Goal: Task Accomplishment & Management: Manage account settings

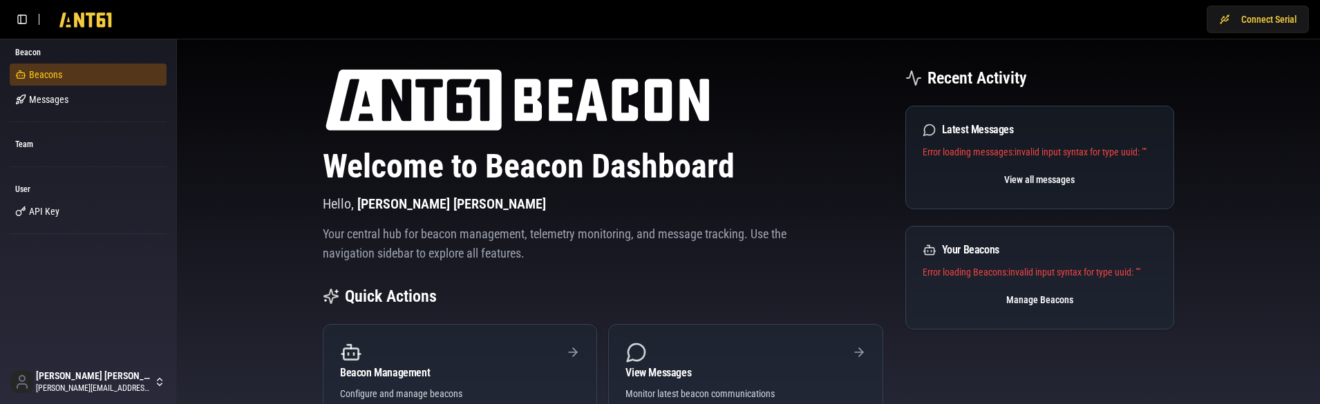
click at [50, 71] on span "Beacons" at bounding box center [45, 75] width 33 height 14
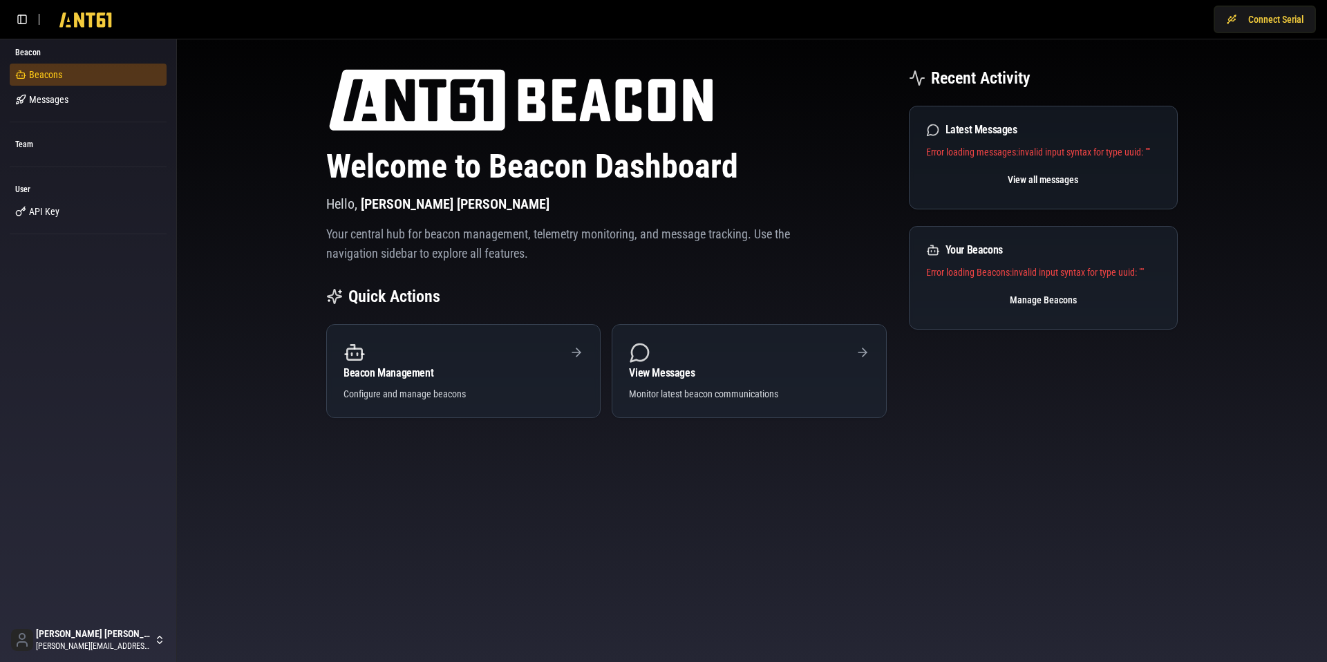
click at [103, 74] on link "Beacons" at bounding box center [88, 75] width 157 height 22
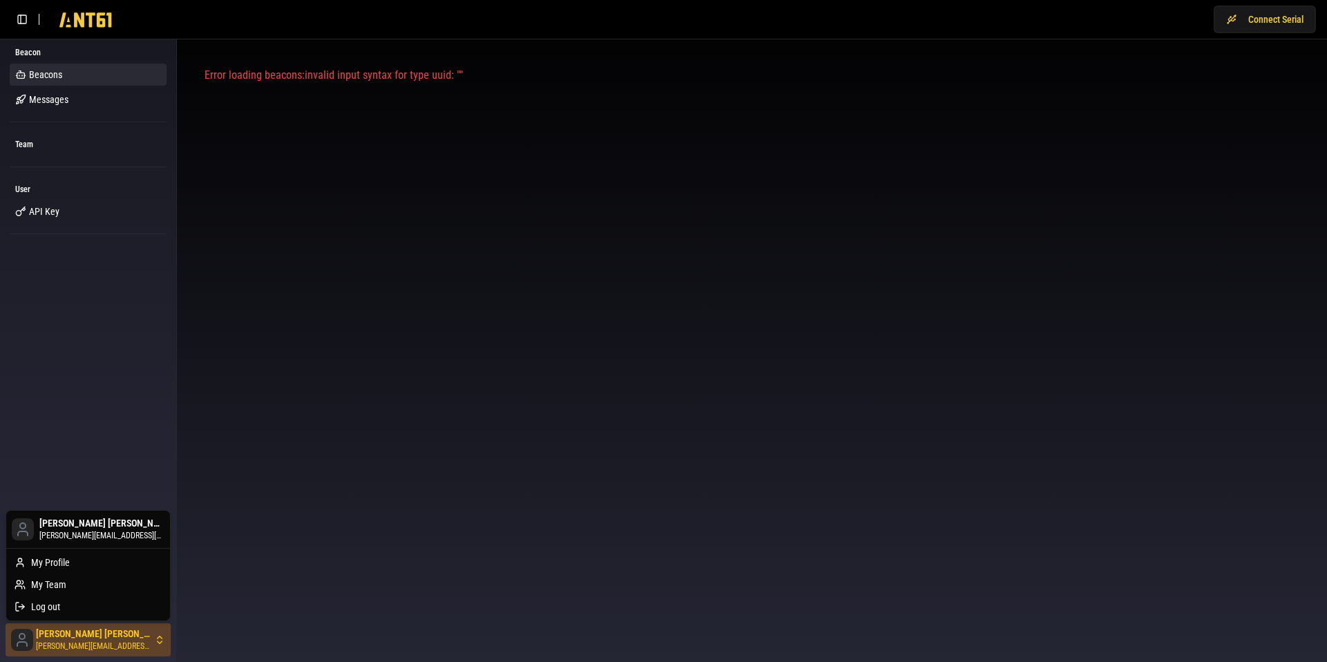
click at [93, 642] on html "Connect Serial Beacon Beacons Messages Team User API Key Kane Jackson kane@ant6…" at bounding box center [663, 331] width 1327 height 662
click at [149, 268] on html "Connect Serial Beacon Beacons Messages Team User API Key Kane Jackson kane@ant6…" at bounding box center [663, 331] width 1327 height 662
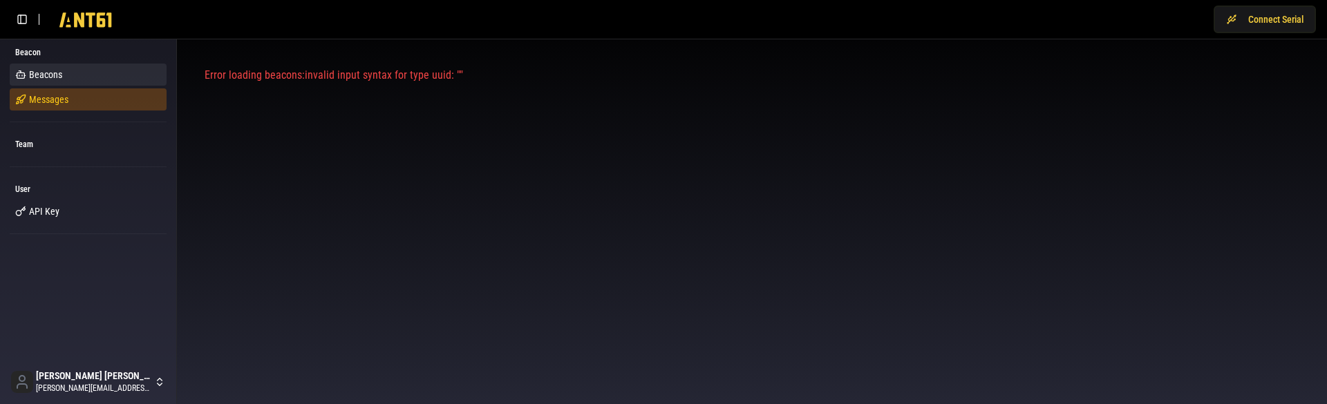
click at [77, 106] on link "Messages" at bounding box center [88, 99] width 157 height 22
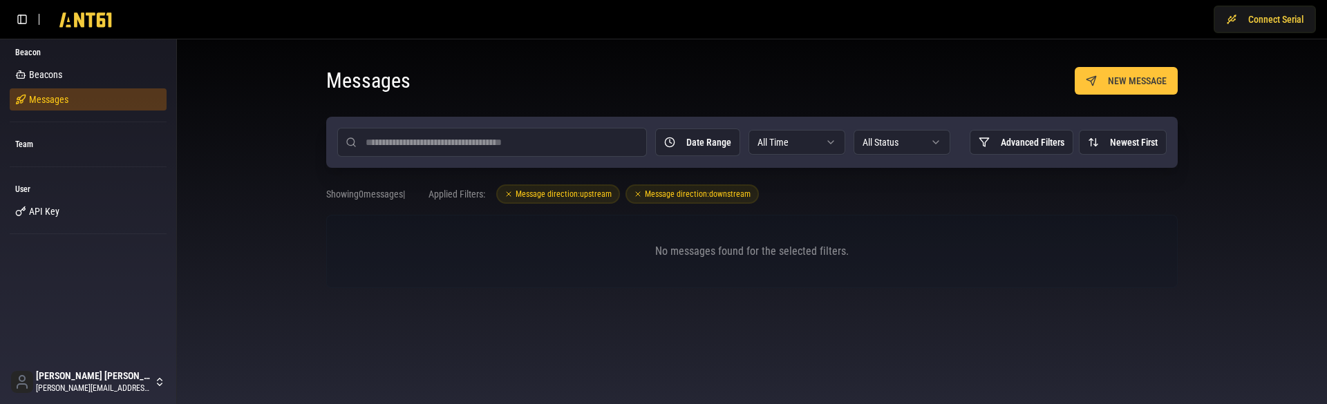
click at [59, 101] on span "Messages" at bounding box center [48, 100] width 39 height 14
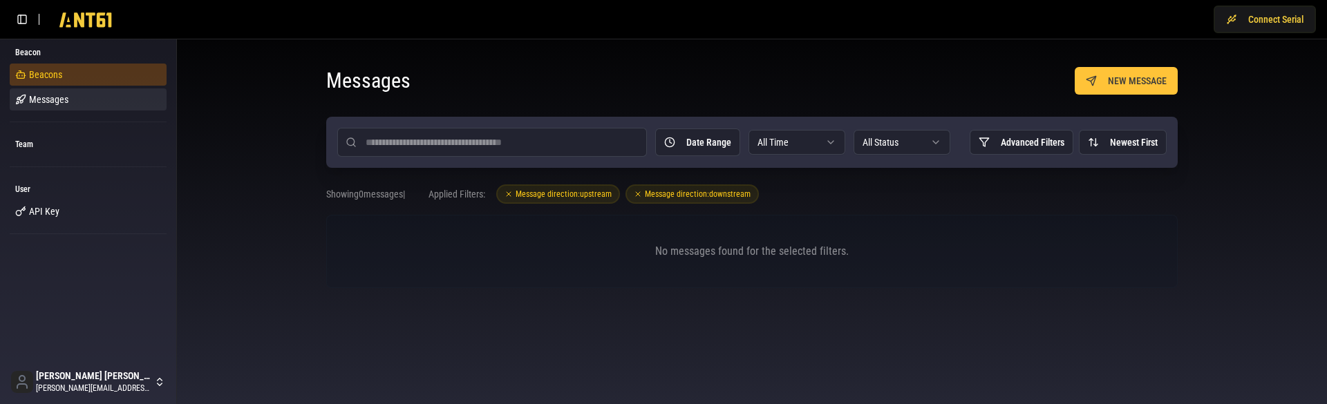
click at [59, 68] on link "Beacons" at bounding box center [88, 75] width 157 height 22
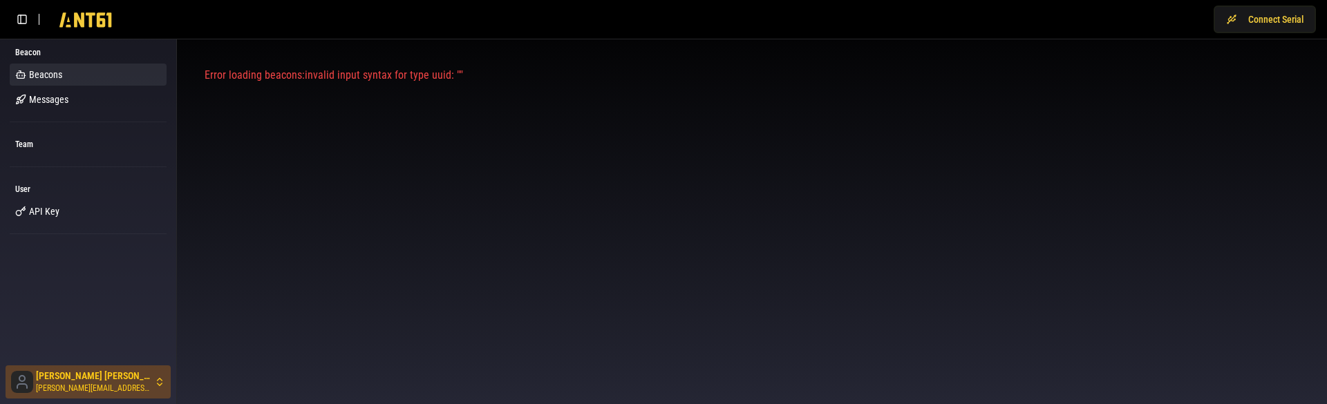
click at [75, 379] on html "Connect Serial Beacon Beacons Messages Team User API Key [PERSON_NAME] [PERSON_…" at bounding box center [663, 202] width 1327 height 404
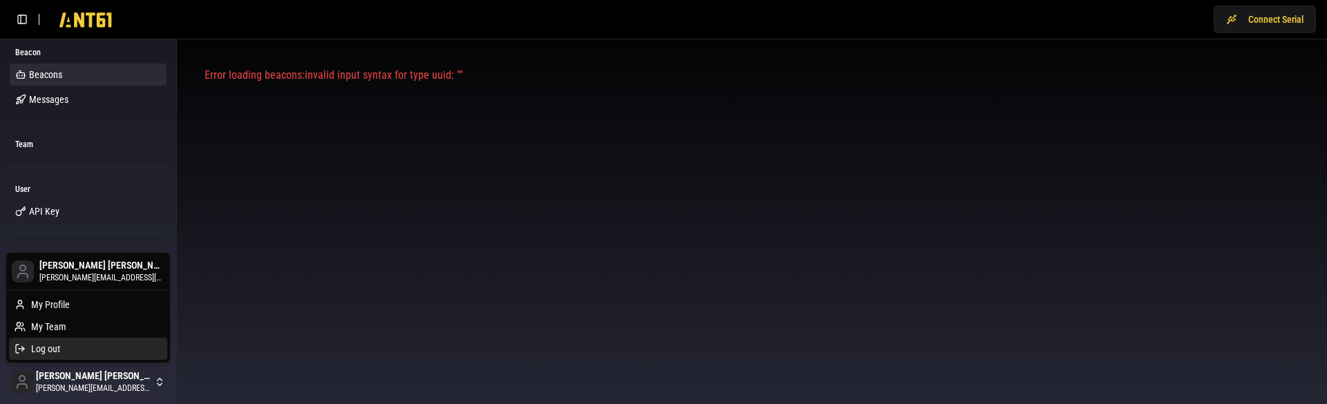
click at [93, 345] on div "Log out" at bounding box center [88, 349] width 158 height 22
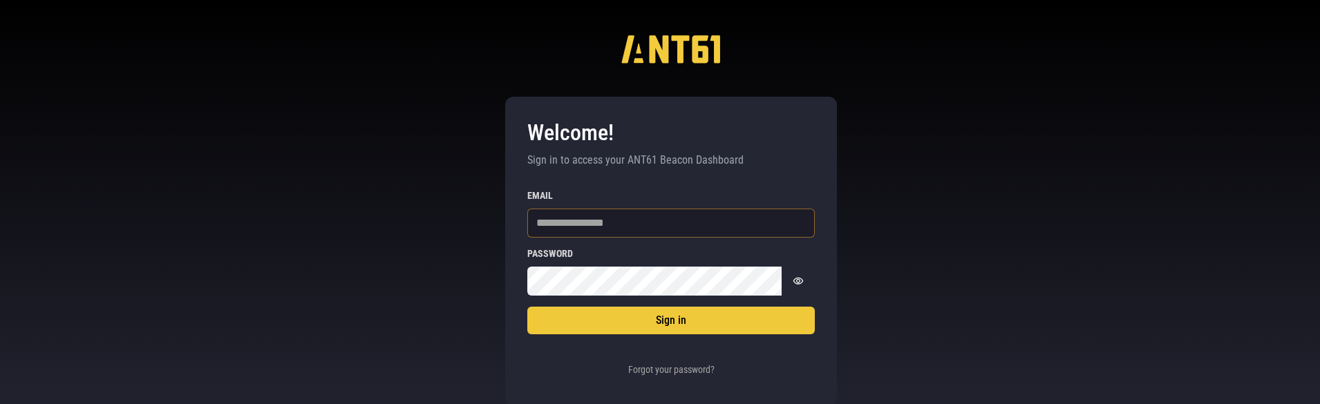
click at [616, 223] on input "Email" at bounding box center [670, 223] width 287 height 29
type input "**********"
click at [800, 282] on icon "Show password" at bounding box center [798, 280] width 10 height 7
click at [800, 282] on icon "Show password" at bounding box center [798, 281] width 11 height 11
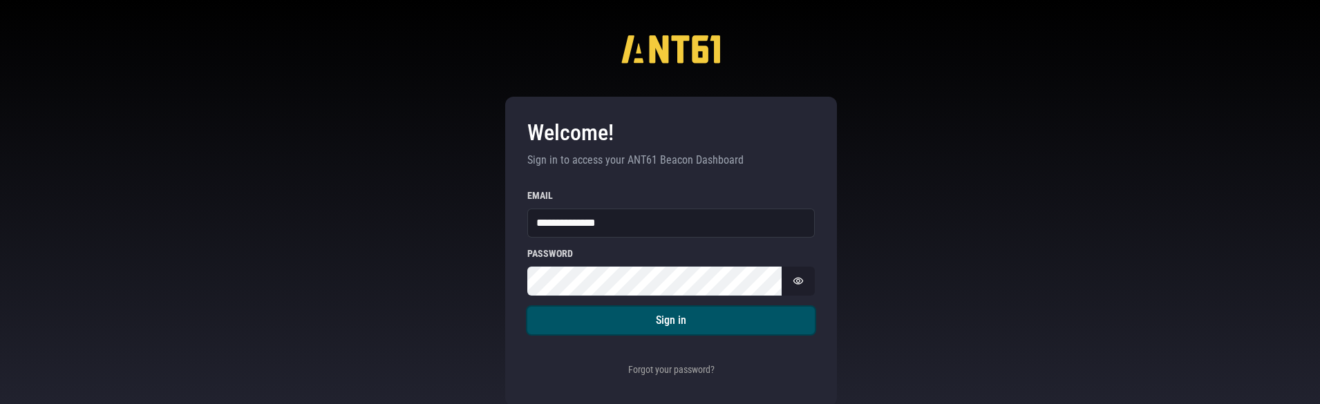
click at [692, 328] on button "Sign in" at bounding box center [670, 321] width 287 height 28
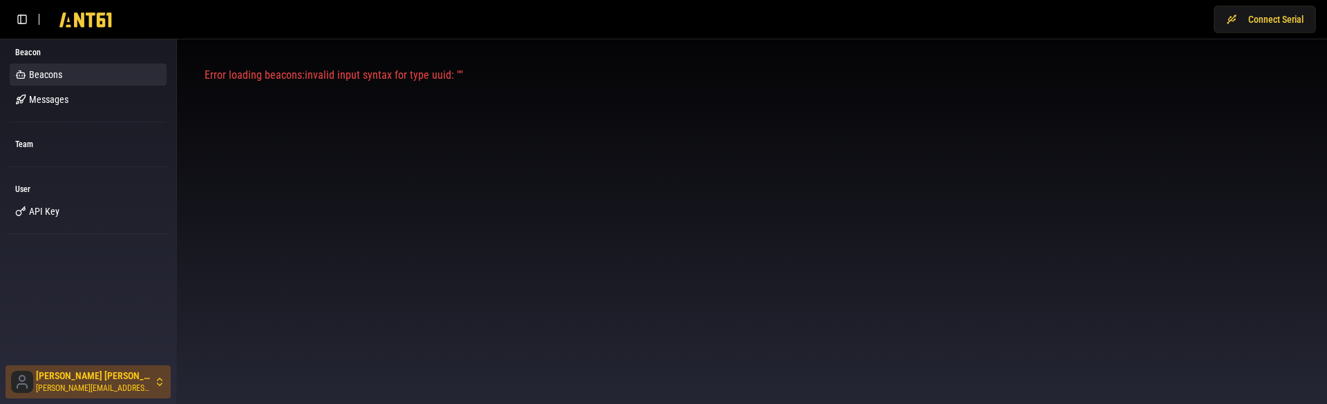
click at [86, 379] on html "Connect Serial Beacon Beacons Messages Team User API Key Kane Jackson kane@ant6…" at bounding box center [663, 202] width 1327 height 404
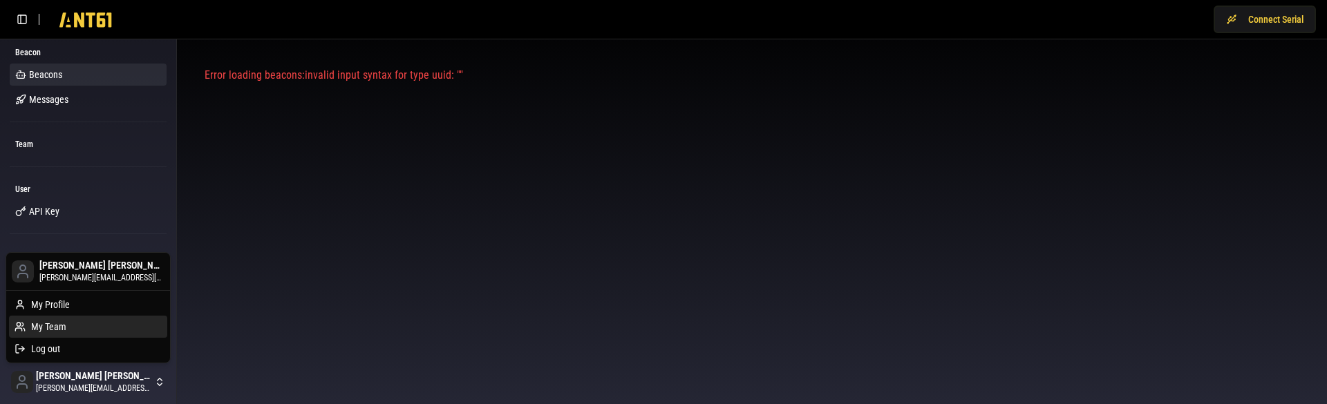
click at [63, 325] on div "My Team" at bounding box center [88, 327] width 158 height 22
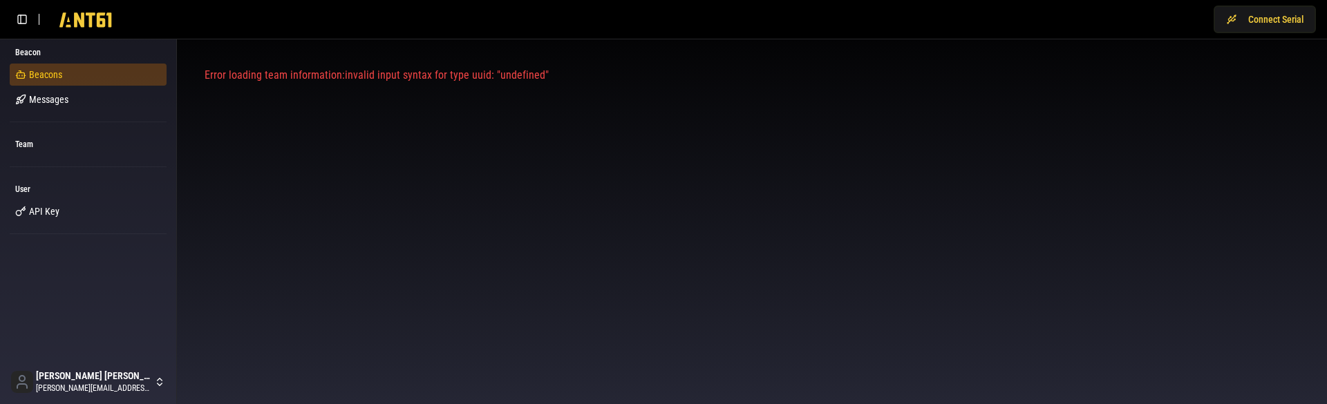
click at [62, 79] on link "Beacons" at bounding box center [88, 75] width 157 height 22
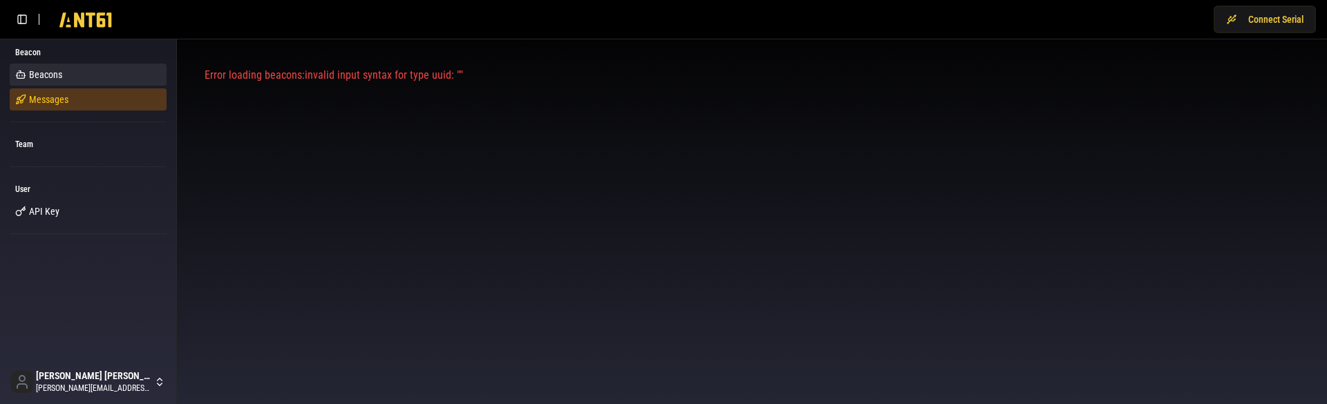
click at [55, 107] on link "Messages" at bounding box center [88, 99] width 157 height 22
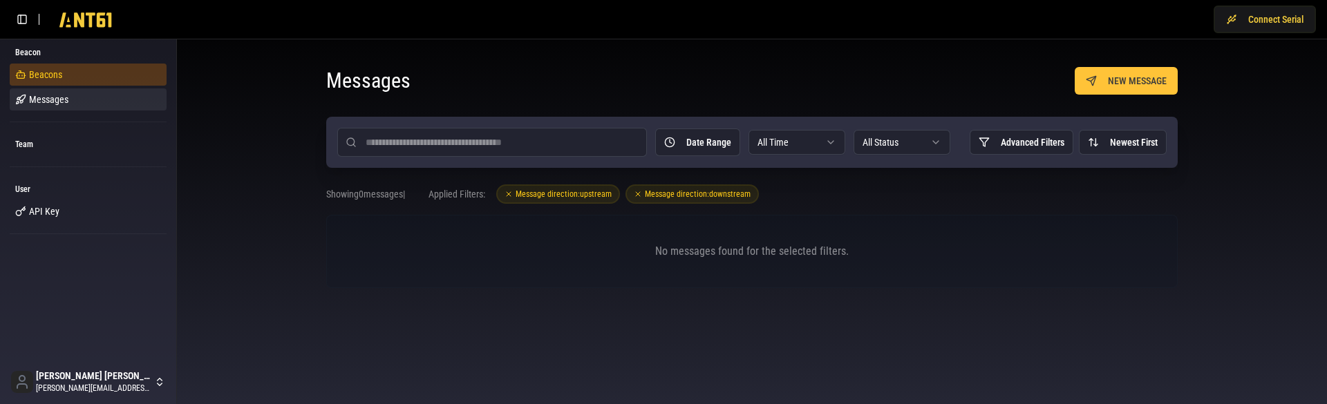
click at [68, 74] on link "Beacons" at bounding box center [88, 75] width 157 height 22
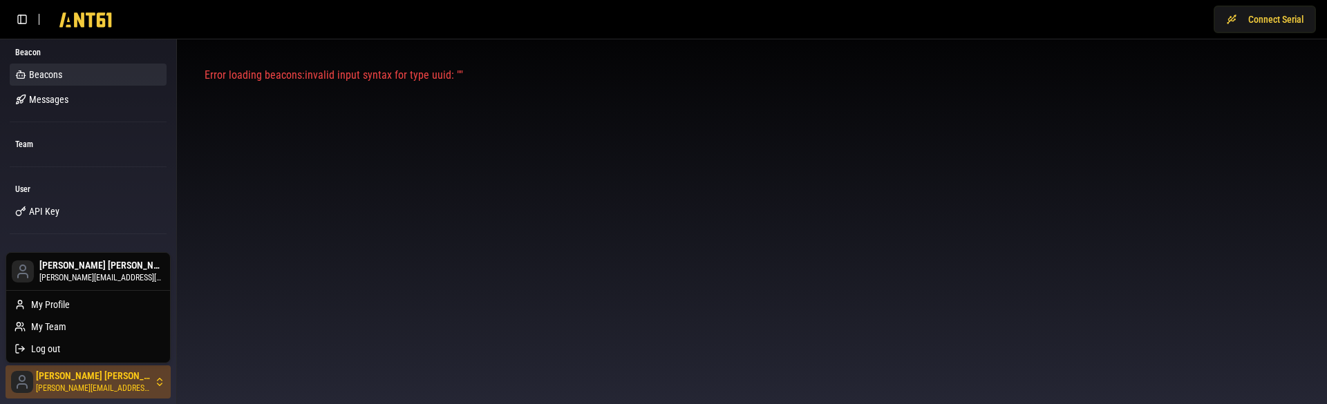
click at [85, 390] on html "Connect Serial Beacon Beacons Messages Team User API Key Kane Jackson kane@ant6…" at bounding box center [663, 202] width 1327 height 404
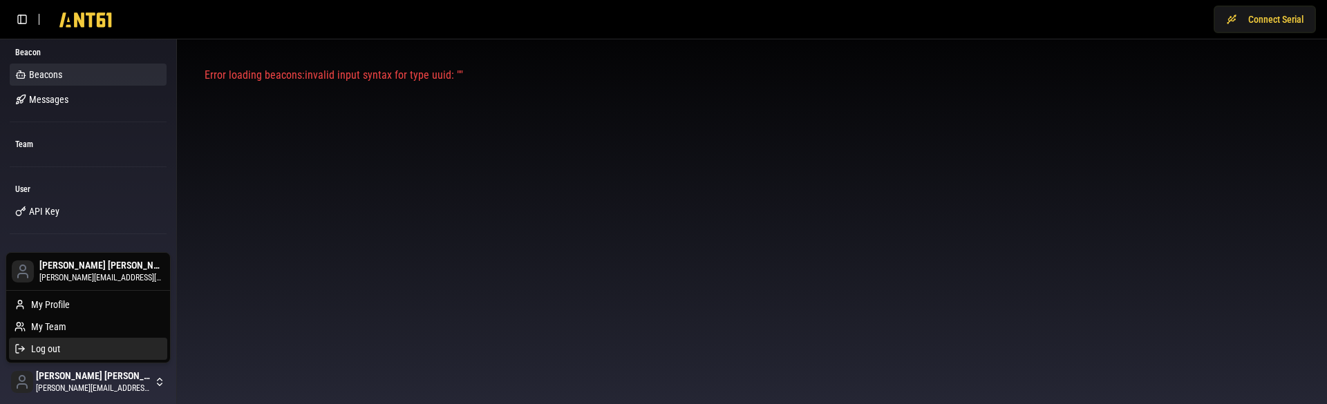
click at [54, 355] on div "Log out" at bounding box center [88, 349] width 158 height 22
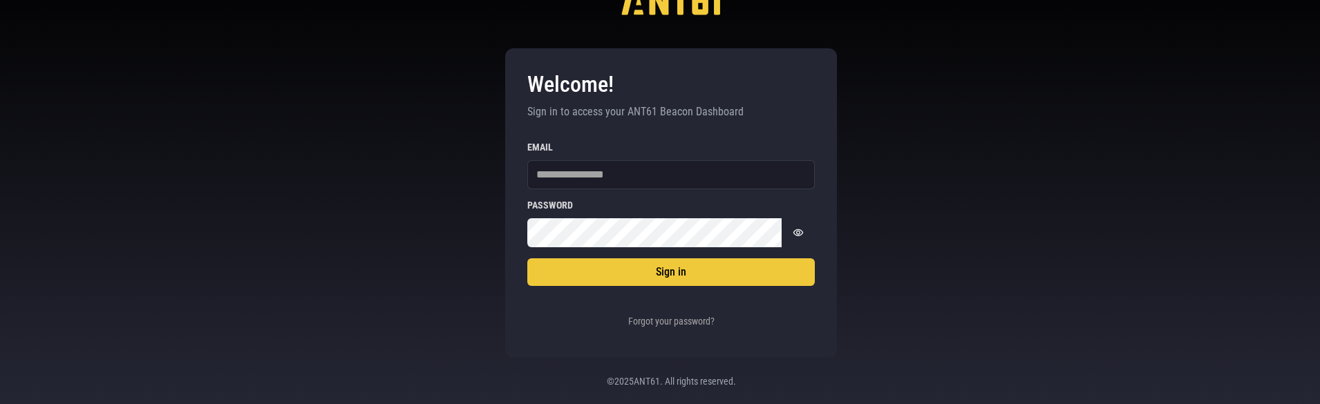
scroll to position [49, 0]
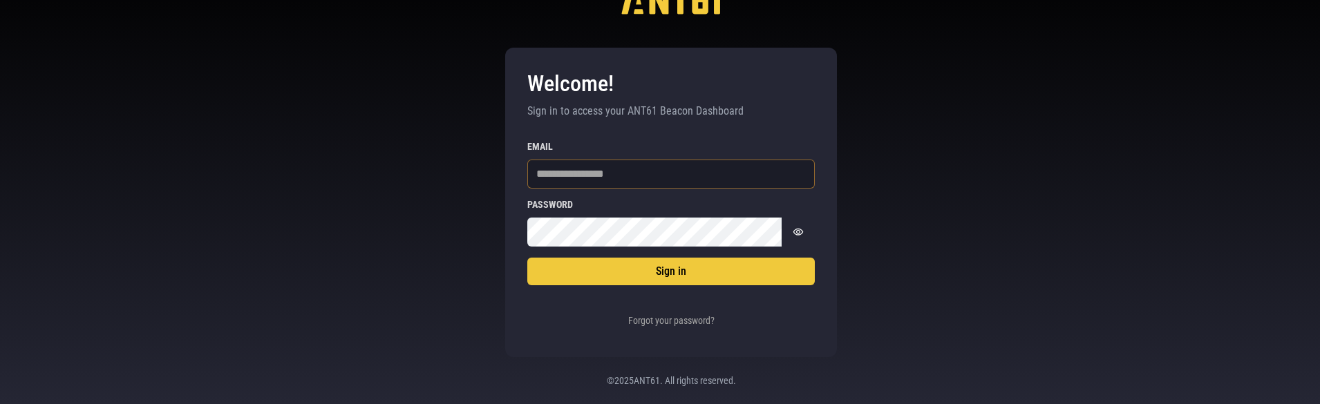
click at [570, 174] on input "Email" at bounding box center [670, 174] width 287 height 29
type input "**********"
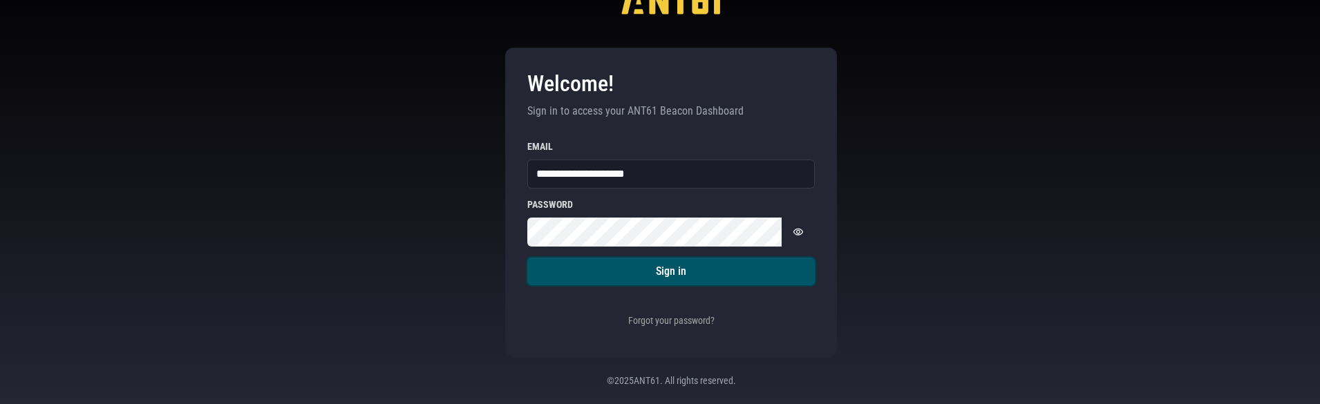
click at [545, 273] on button "Sign in" at bounding box center [670, 272] width 287 height 28
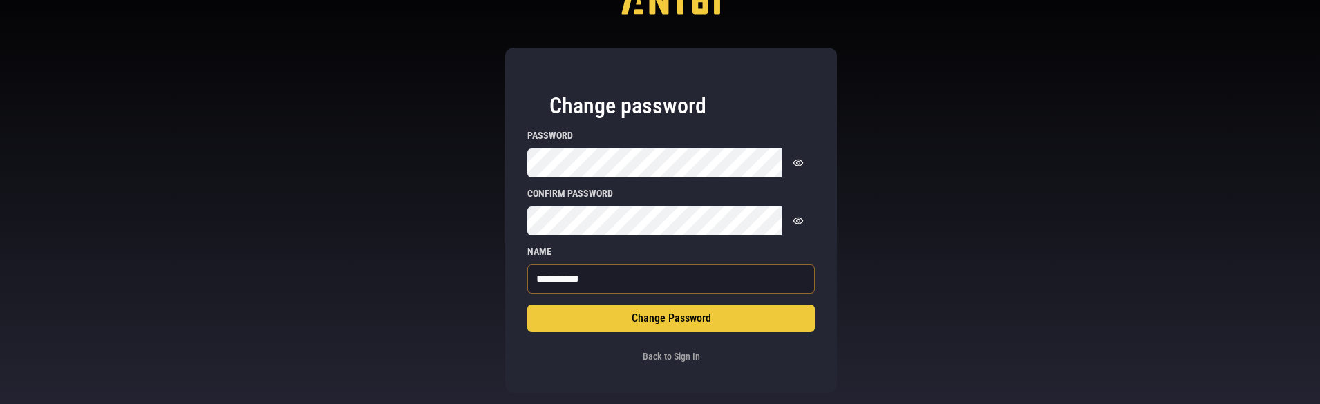
click at [594, 276] on input "**********" at bounding box center [670, 279] width 287 height 29
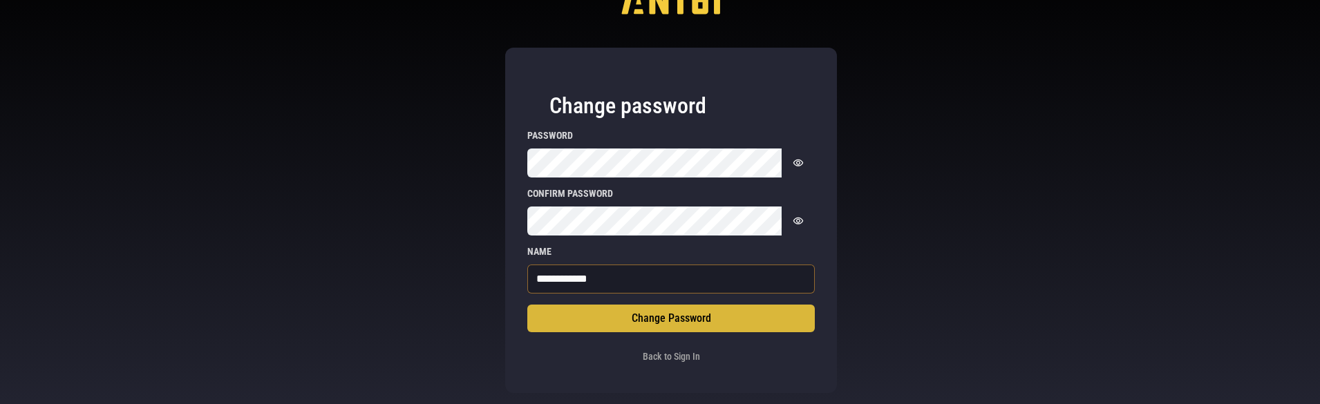
type input "**********"
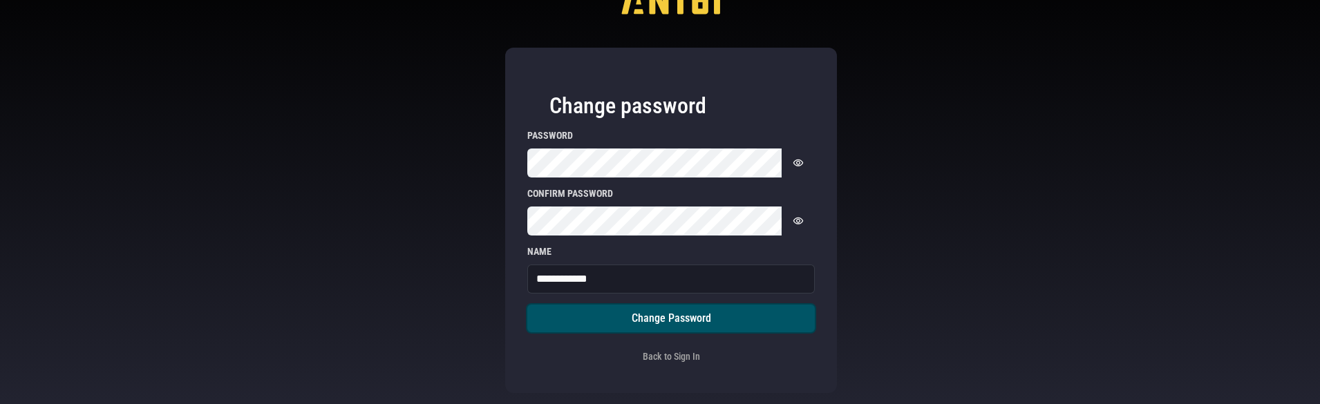
click at [642, 323] on button "Change Password" at bounding box center [670, 319] width 287 height 28
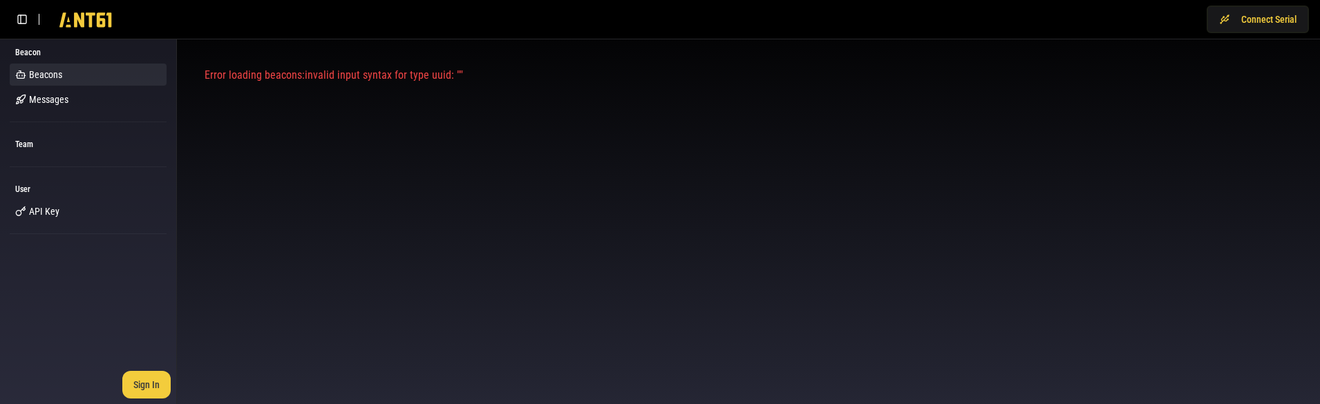
scroll to position [0, 0]
click at [135, 384] on html "Connect Serial Beacon Beacons Messages Team User API Key Kane Jackson demo2@kan…" at bounding box center [663, 202] width 1327 height 404
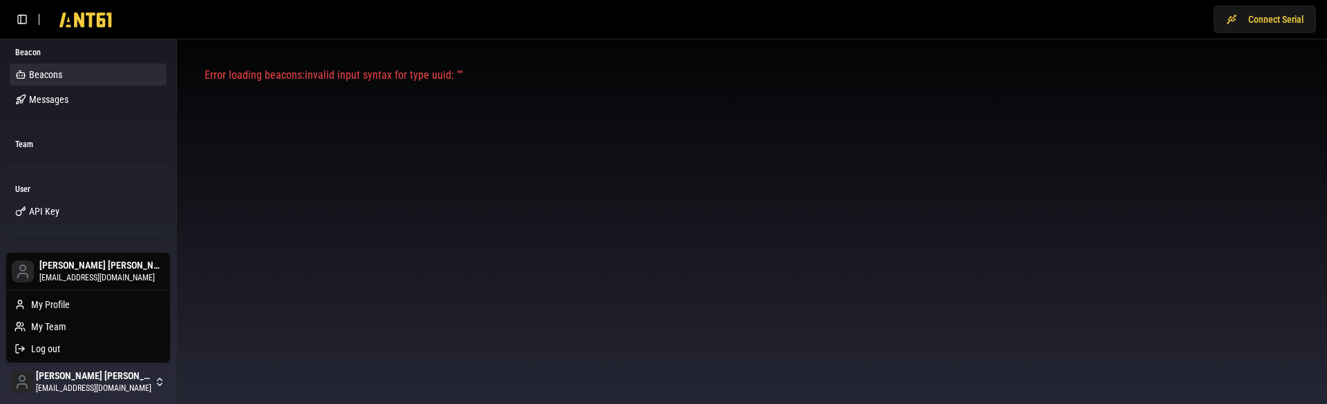
click at [95, 274] on span "demo2@kanejackson.com" at bounding box center [101, 277] width 125 height 11
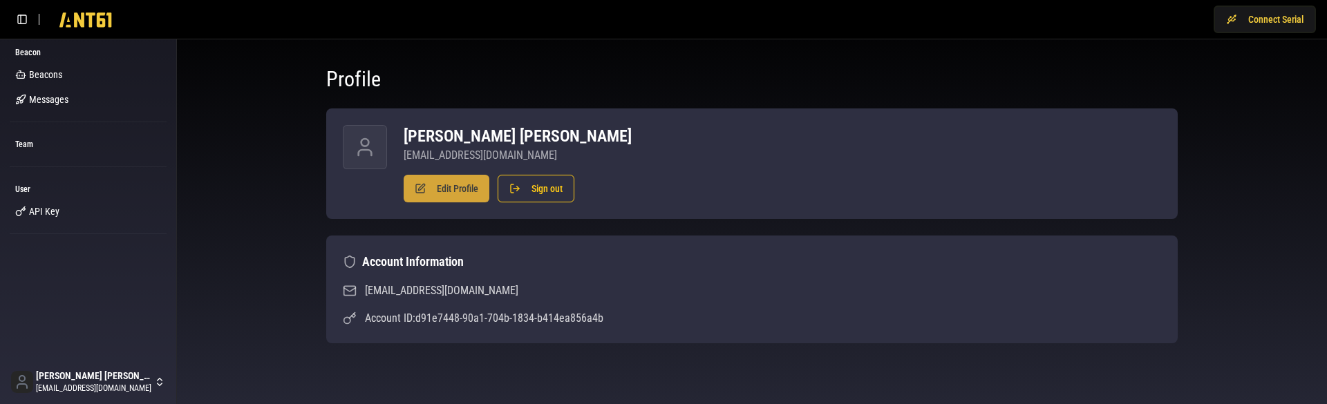
click at [433, 189] on button "Edit Profile" at bounding box center [447, 189] width 86 height 28
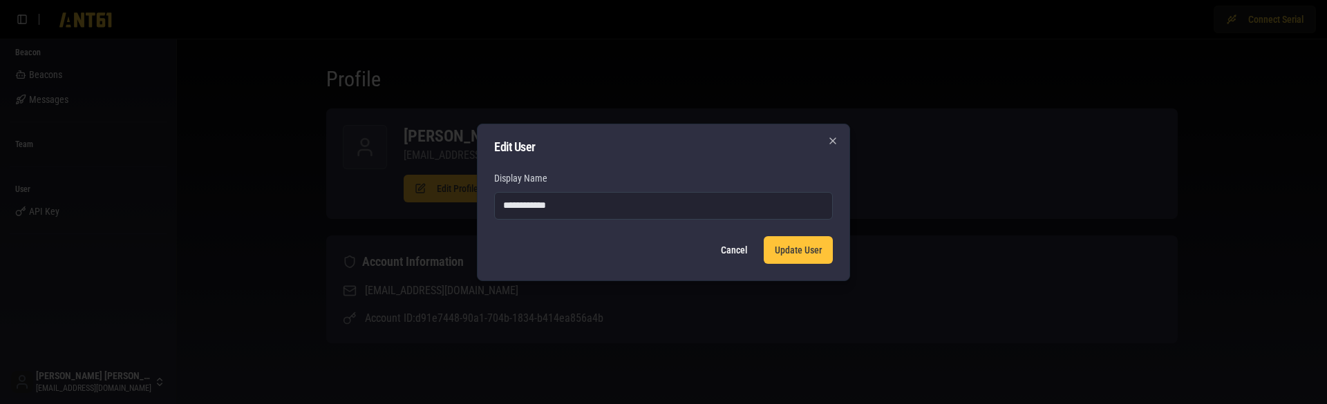
click at [555, 211] on input "**********" at bounding box center [663, 206] width 339 height 28
type input "**********"
click at [797, 245] on button "Update User" at bounding box center [798, 250] width 69 height 28
click at [792, 249] on button "Update User" at bounding box center [798, 250] width 69 height 28
click at [442, 362] on div at bounding box center [663, 202] width 1327 height 404
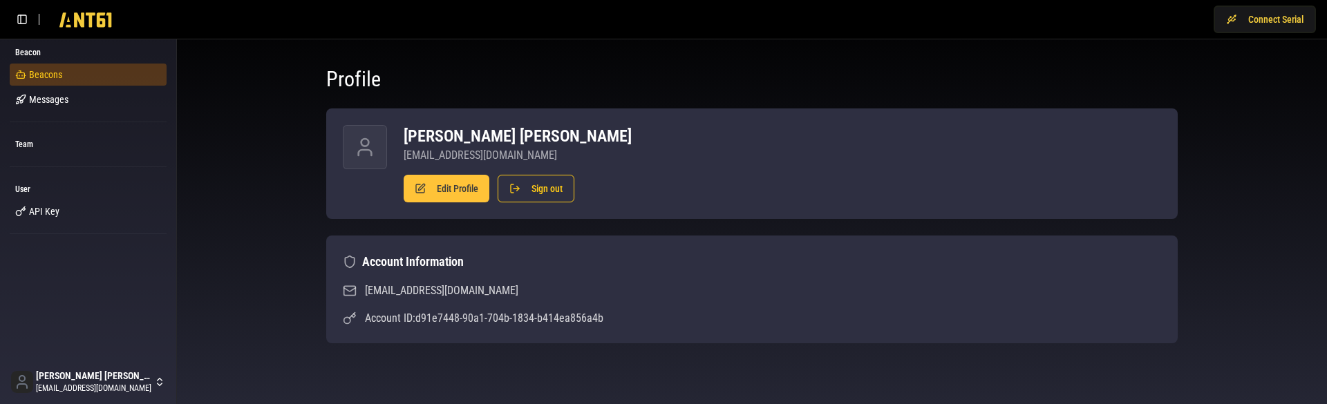
click at [85, 74] on link "Beacons" at bounding box center [88, 75] width 157 height 22
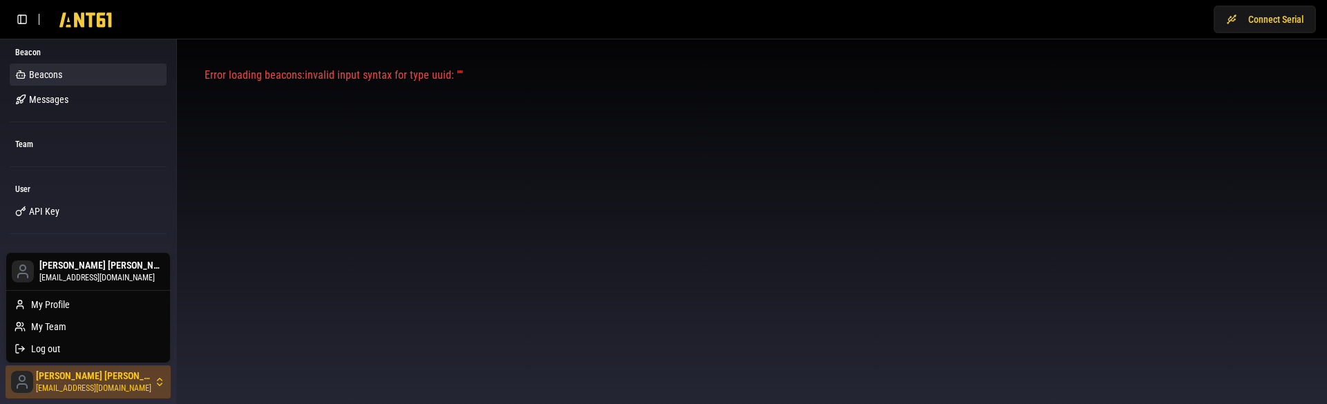
click at [96, 379] on html "Connect Serial Beacon Beacons Messages Team User API Key Kane Jackson demo2@kan…" at bounding box center [663, 202] width 1327 height 404
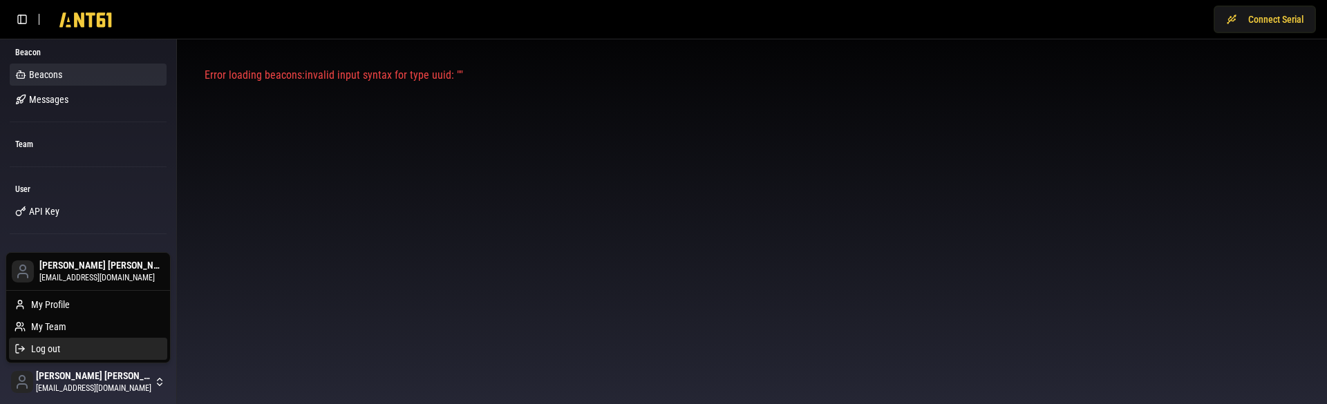
click at [70, 345] on div "Log out" at bounding box center [88, 349] width 158 height 22
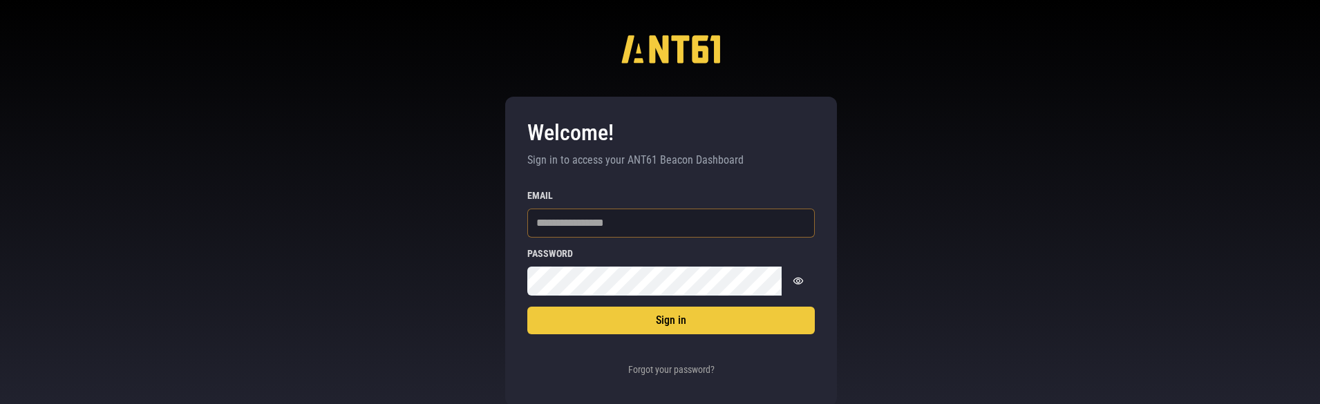
click at [576, 234] on input "Email" at bounding box center [670, 223] width 287 height 29
click at [643, 372] on button "Forgot your password?" at bounding box center [671, 371] width 93 height 28
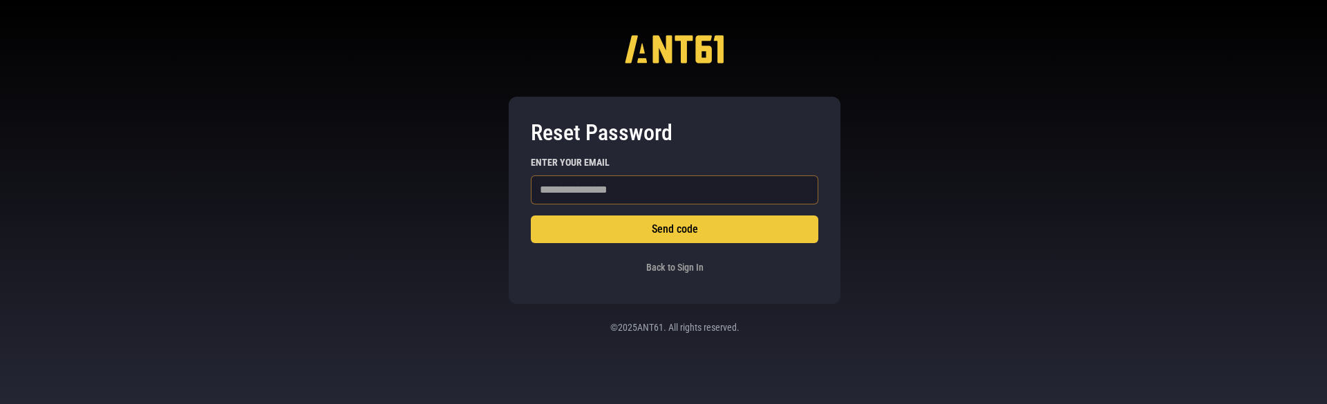
click at [604, 183] on input "Enter your email" at bounding box center [674, 190] width 287 height 29
type input "**********"
click at [531, 216] on button "Send code" at bounding box center [674, 230] width 287 height 28
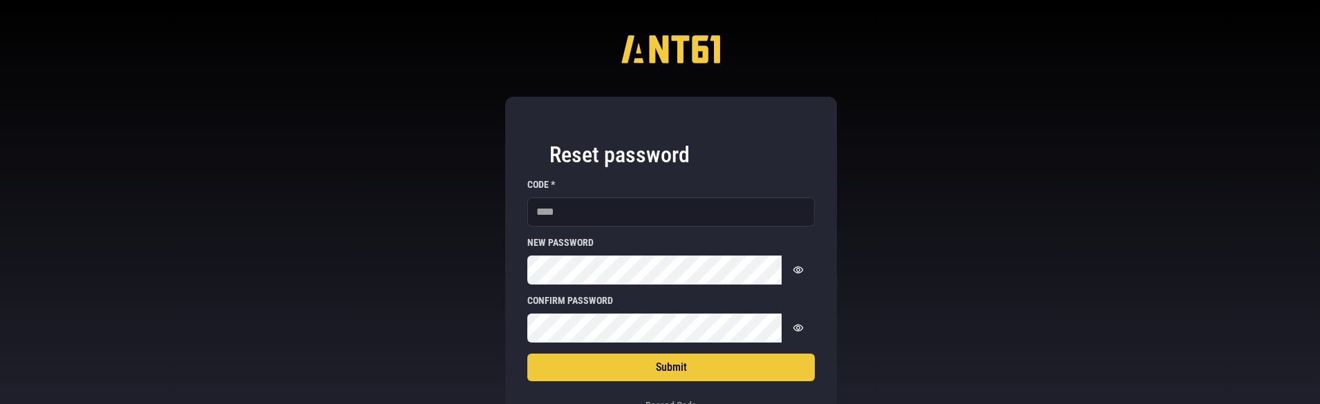
scroll to position [85, 0]
click at [576, 220] on input "Code *" at bounding box center [670, 212] width 287 height 29
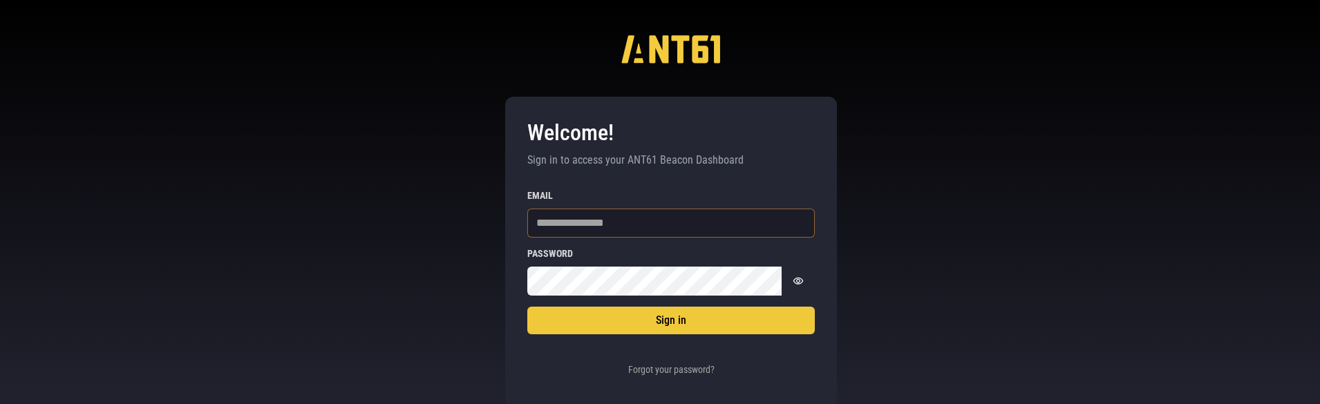
click at [558, 222] on input "Email" at bounding box center [670, 223] width 287 height 29
click at [671, 373] on button "Forgot your password?" at bounding box center [671, 371] width 93 height 28
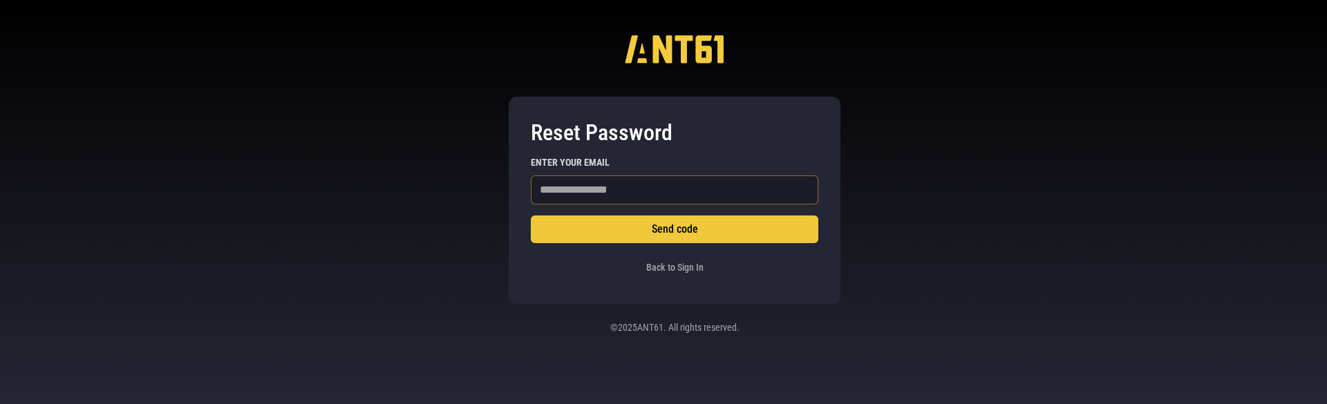
click at [594, 185] on input "Enter your email" at bounding box center [674, 190] width 287 height 29
type input "**********"
click at [531, 216] on button "Send code" at bounding box center [674, 230] width 287 height 28
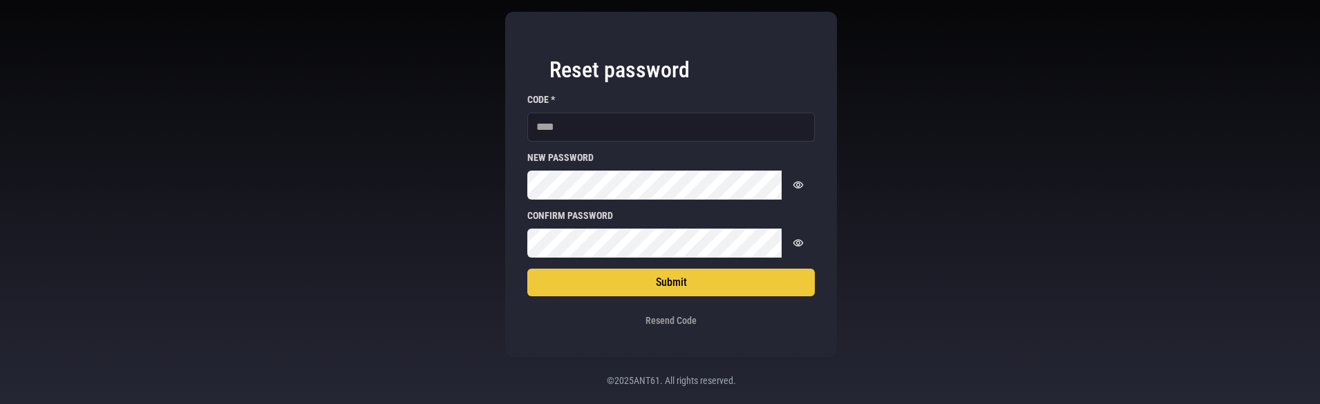
scroll to position [84, 0]
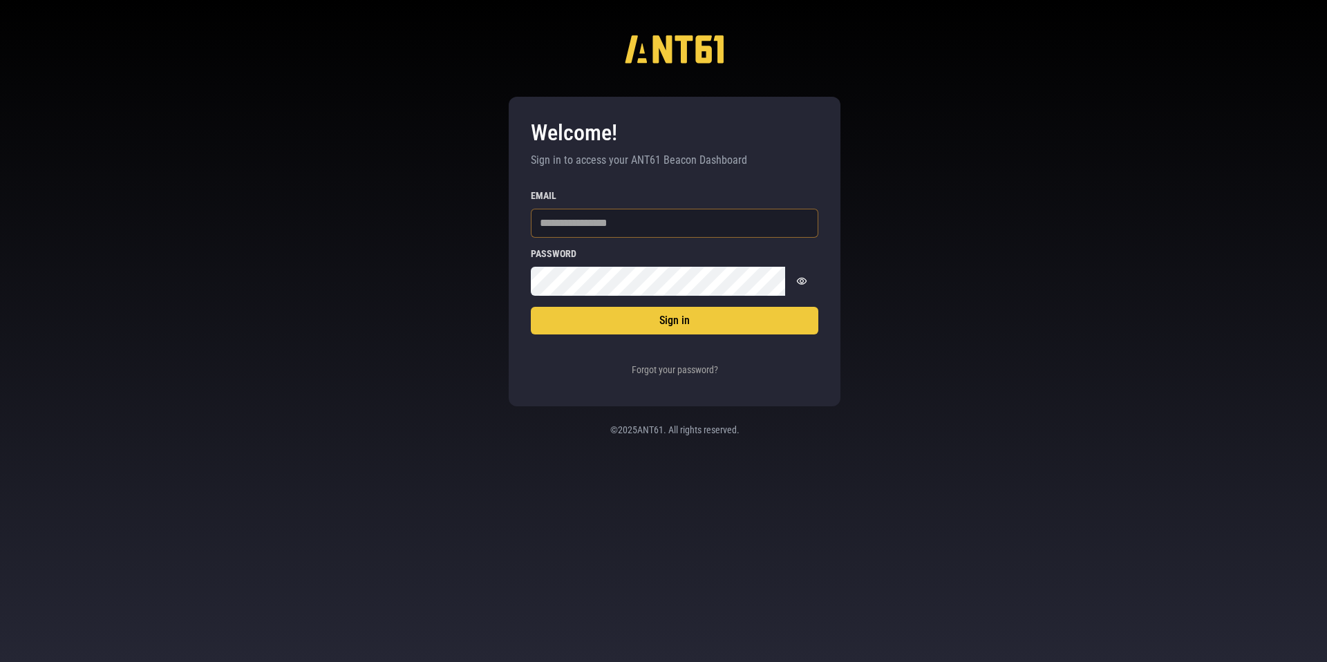
click at [564, 219] on input "Email" at bounding box center [674, 223] width 287 height 29
click at [558, 214] on input "Email" at bounding box center [674, 223] width 287 height 29
click at [497, 219] on div "Welcome! Sign in to access your ANT61 Beacon Dashboard Sign in Email Password P…" at bounding box center [663, 331] width 1327 height 662
click at [558, 219] on input "Email" at bounding box center [674, 223] width 287 height 29
click at [531, 307] on button "Sign in" at bounding box center [674, 321] width 287 height 28
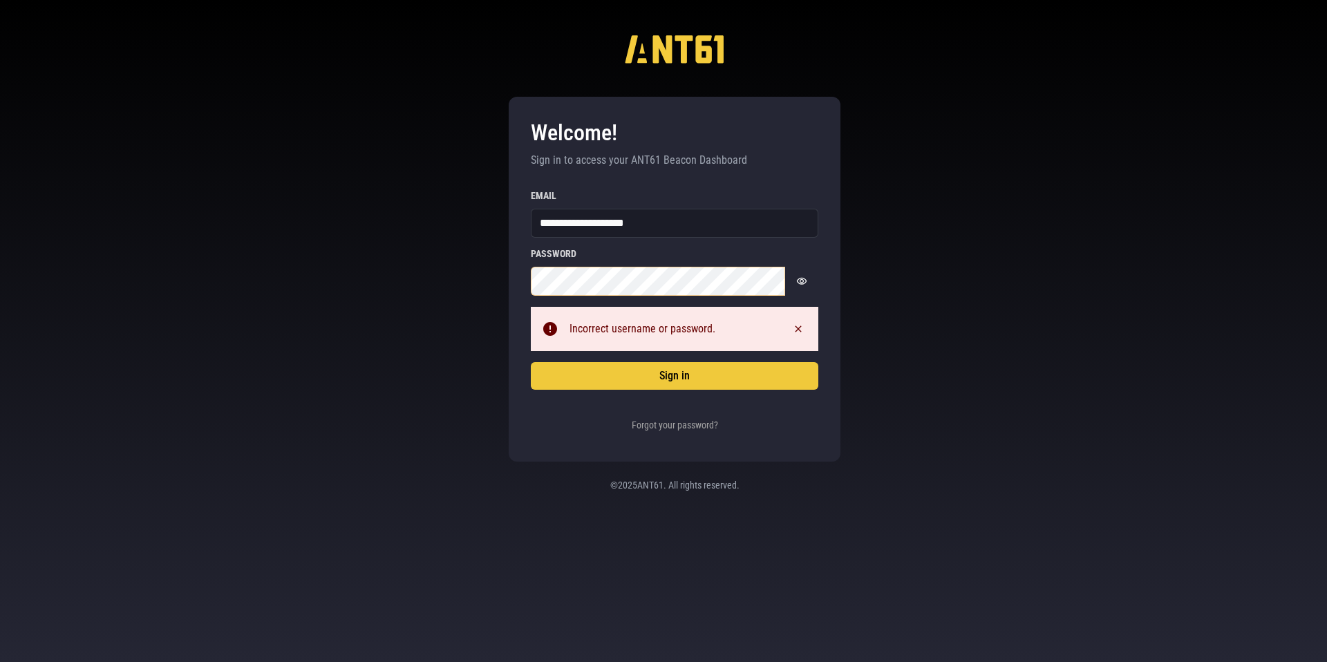
click at [531, 362] on button "Sign in" at bounding box center [674, 376] width 287 height 28
click at [610, 216] on input "**********" at bounding box center [674, 223] width 287 height 29
type input "**********"
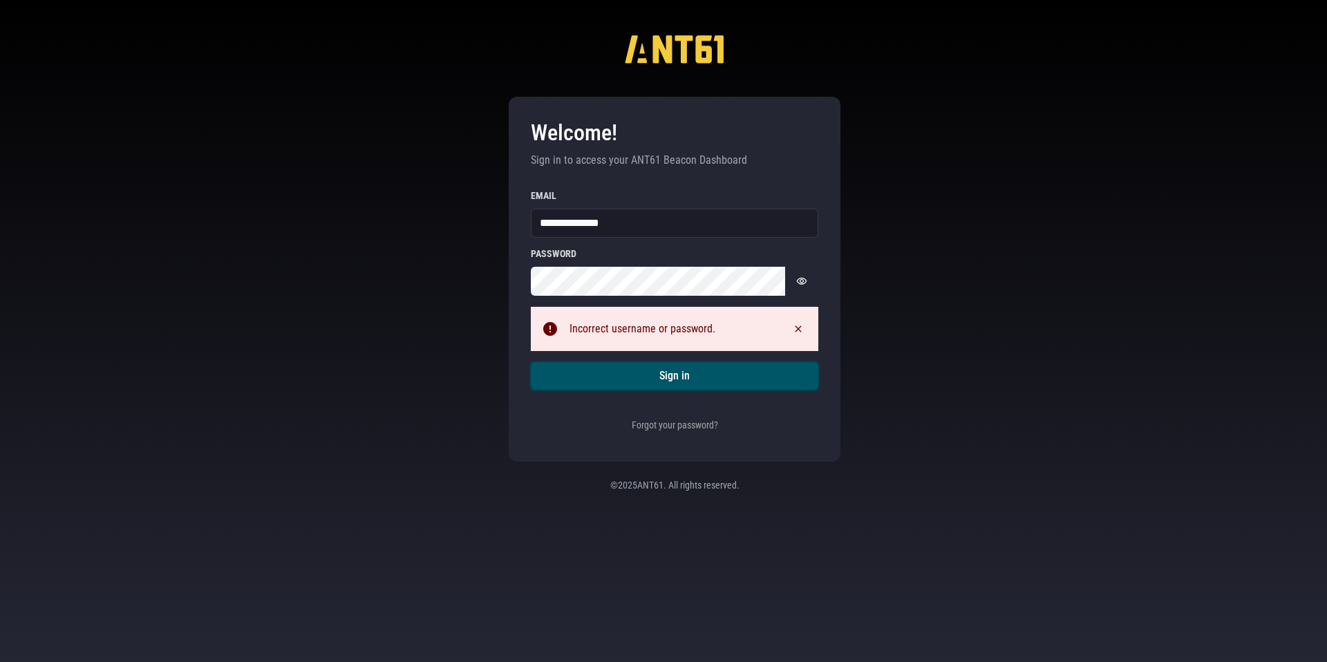
click at [648, 384] on button "Sign in" at bounding box center [674, 376] width 287 height 28
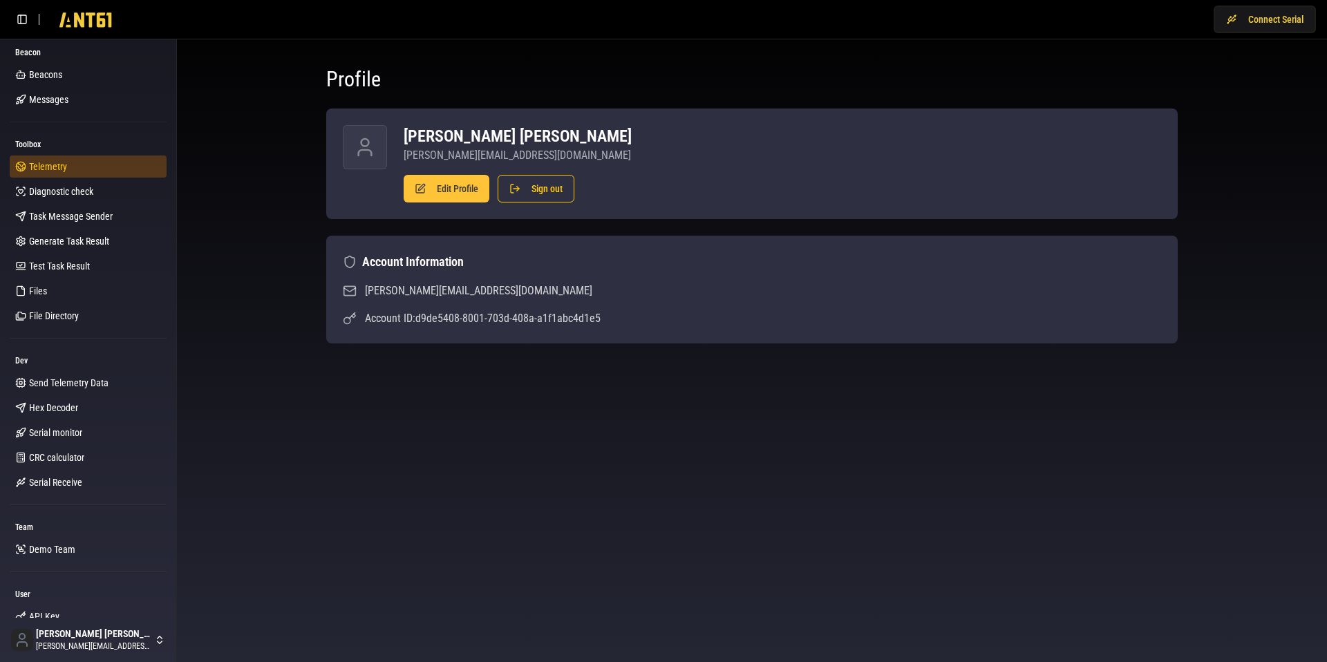
click at [40, 164] on span "Telemetry" at bounding box center [48, 167] width 38 height 14
